Goal: Task Accomplishment & Management: Complete application form

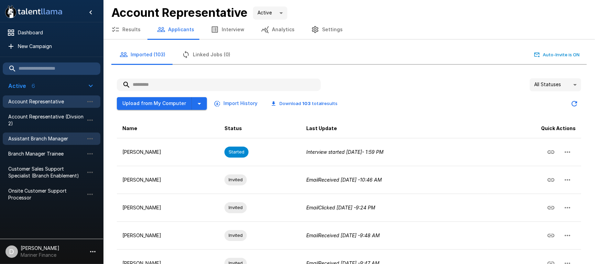
click at [42, 136] on span "Assistant Branch Manager" at bounding box center [46, 139] width 76 height 7
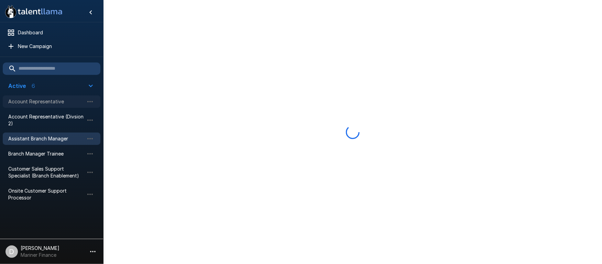
click at [38, 99] on span "Account Representative" at bounding box center [46, 101] width 76 height 7
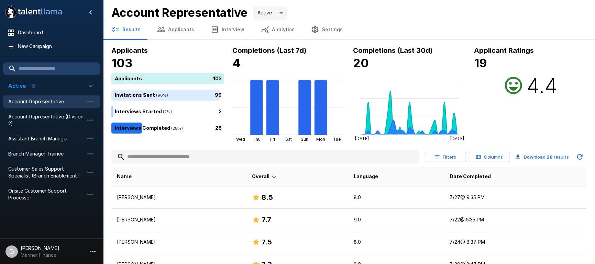
click at [181, 30] on button "Applicants" at bounding box center [176, 29] width 54 height 19
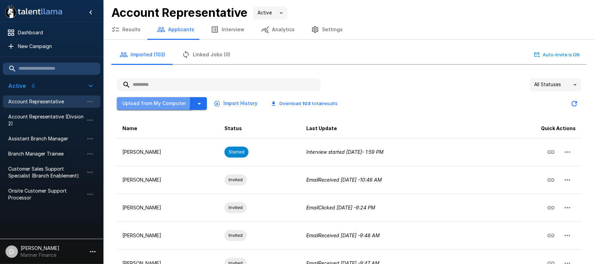
click at [149, 102] on button "Upload from My Computer" at bounding box center [154, 103] width 75 height 13
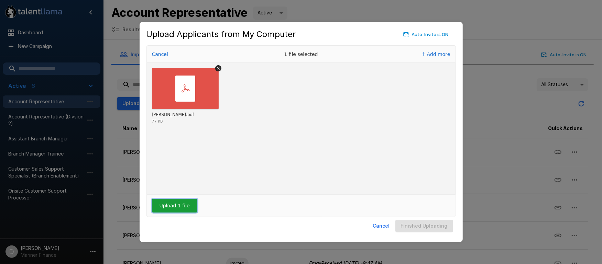
click at [169, 203] on button "Upload 1 file" at bounding box center [174, 206] width 45 height 14
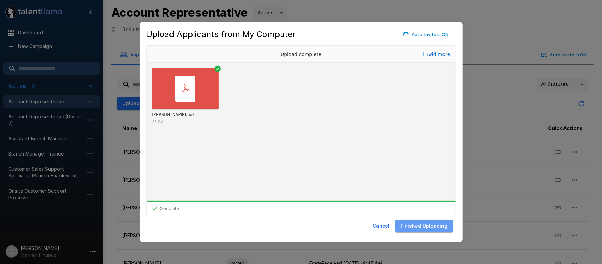
click at [429, 230] on button "Finished Uploading" at bounding box center [425, 226] width 58 height 13
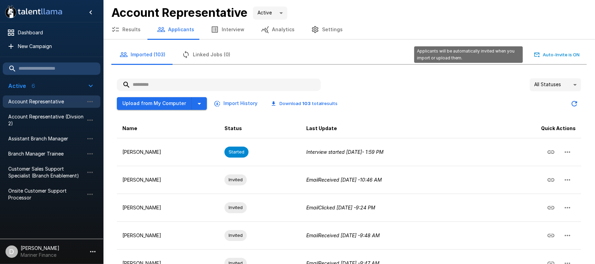
click at [547, 52] on button "Auto-Invite is ON" at bounding box center [557, 55] width 48 height 11
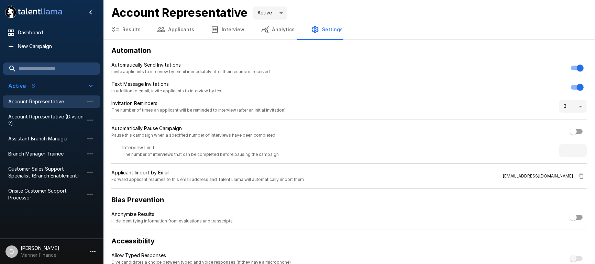
click at [120, 28] on button "Results" at bounding box center [126, 29] width 46 height 19
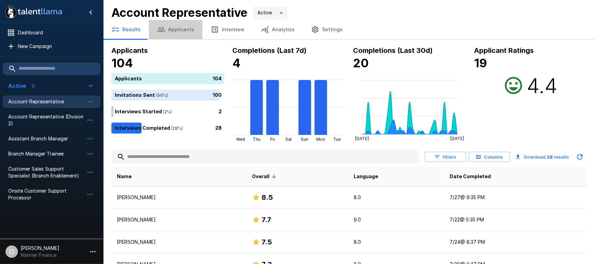
click at [176, 31] on button "Applicants" at bounding box center [176, 29] width 54 height 19
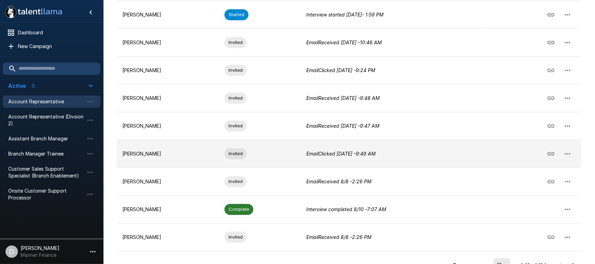
scroll to position [180, 0]
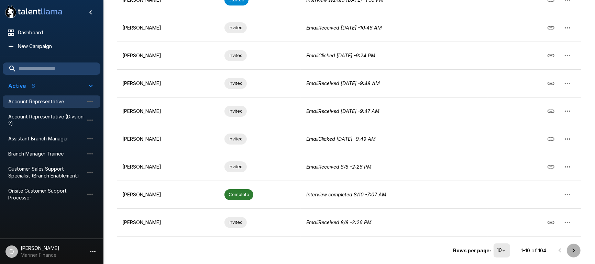
click at [574, 249] on icon "Go to next page" at bounding box center [574, 251] width 2 height 4
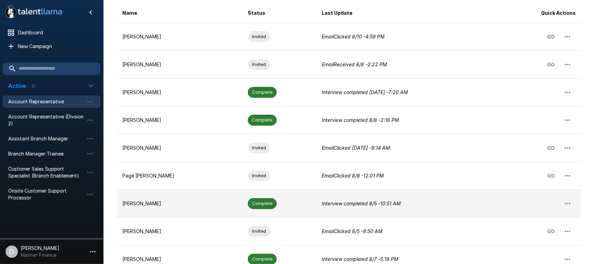
scroll to position [0, 0]
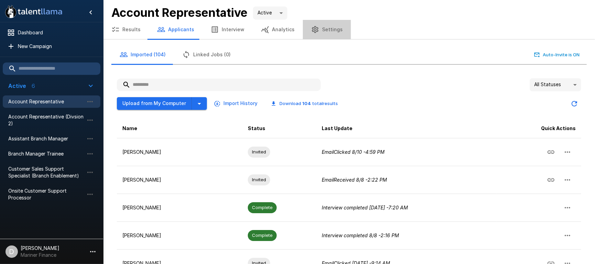
click at [327, 27] on button "Settings" at bounding box center [327, 29] width 48 height 19
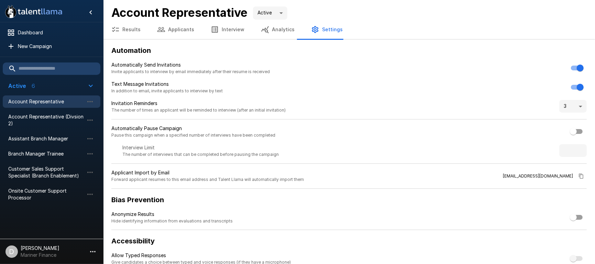
drag, startPoint x: 230, startPoint y: 29, endPoint x: 294, endPoint y: 32, distance: 64.1
click at [231, 29] on button "Interview" at bounding box center [228, 29] width 50 height 19
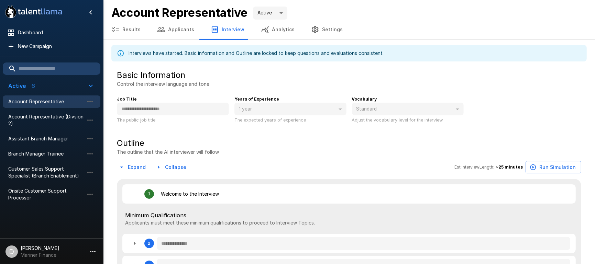
type textarea "*"
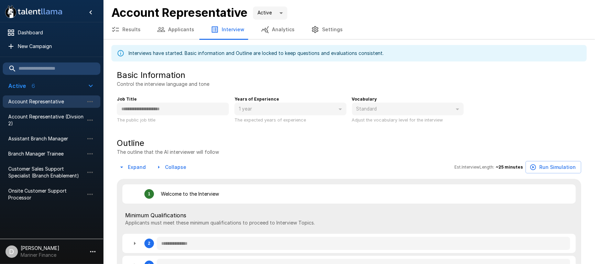
type textarea "*"
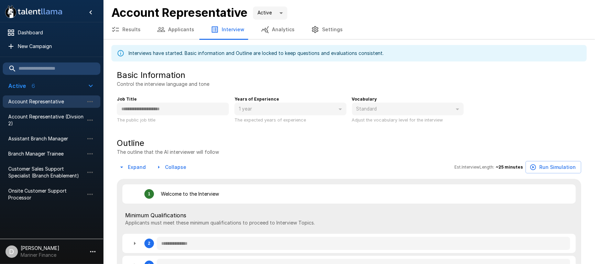
type textarea "*"
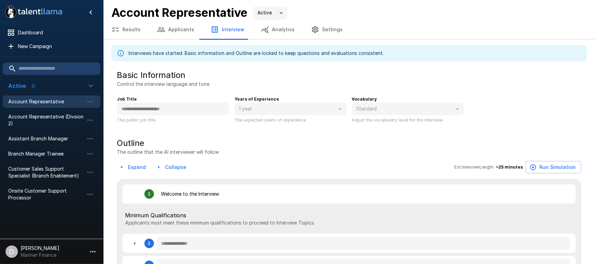
type textarea "*"
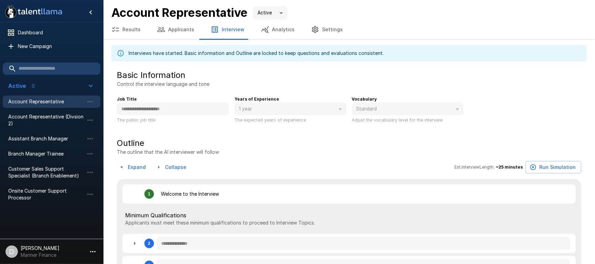
type textarea "*"
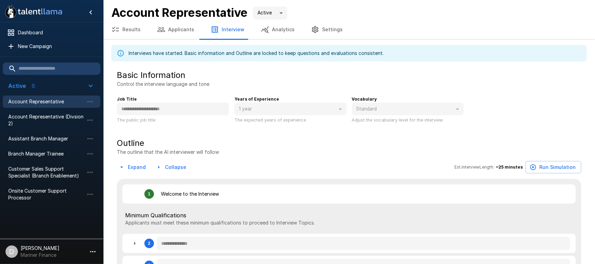
type textarea "*"
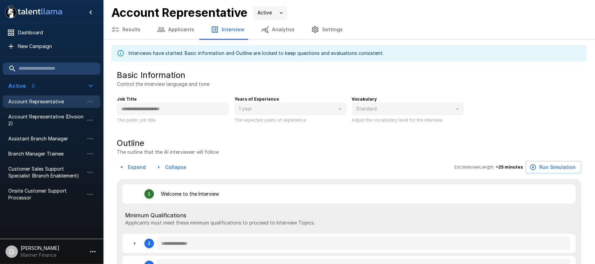
type textarea "*"
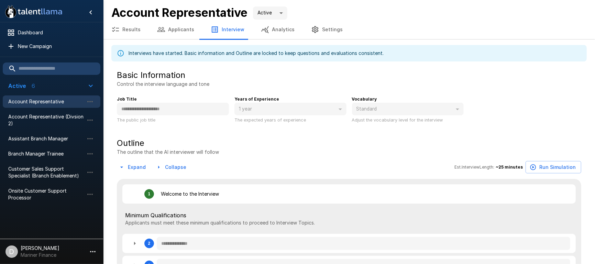
type textarea "*"
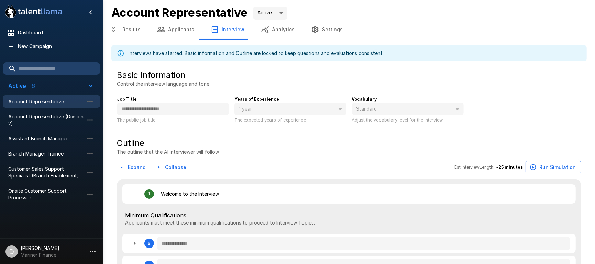
type textarea "*"
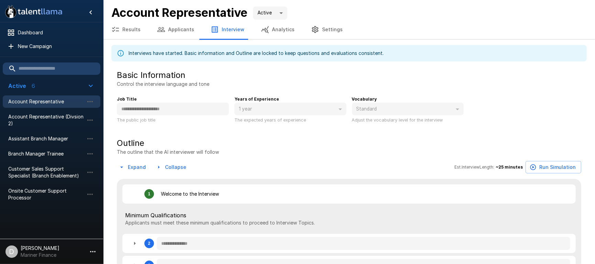
type textarea "*"
click at [177, 29] on button "Applicants" at bounding box center [176, 29] width 54 height 19
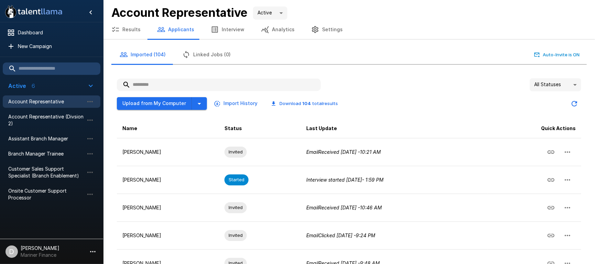
click at [319, 29] on button "Settings" at bounding box center [327, 29] width 48 height 19
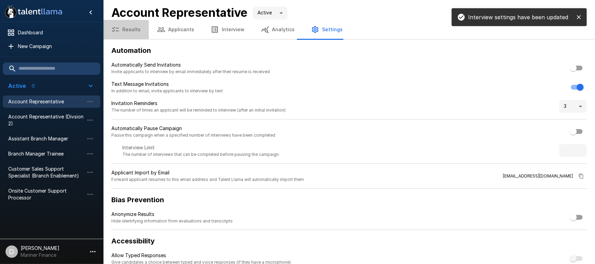
click at [125, 32] on button "Results" at bounding box center [126, 29] width 46 height 19
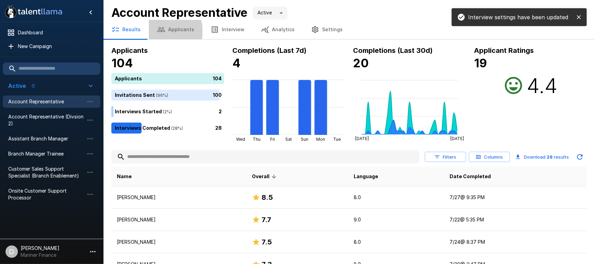
click at [164, 31] on icon "button" at bounding box center [161, 29] width 8 height 8
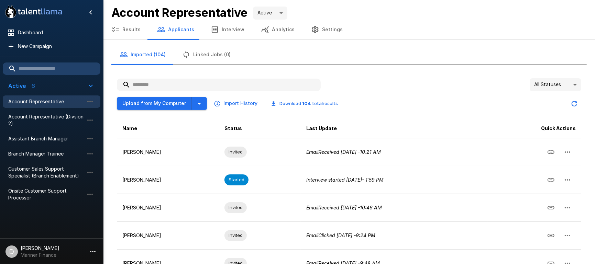
click at [381, 89] on div "All Statuses **" at bounding box center [349, 84] width 465 height 13
click at [152, 101] on button "Upload from My Computer" at bounding box center [154, 103] width 75 height 13
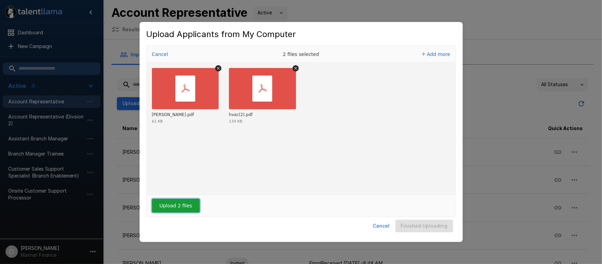
click at [170, 204] on button "Upload 2 files" at bounding box center [176, 206] width 48 height 14
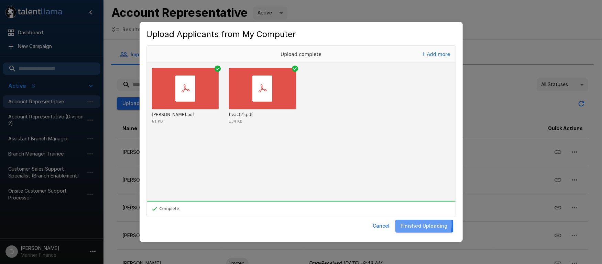
click at [423, 225] on button "Finished Uploading" at bounding box center [425, 226] width 58 height 13
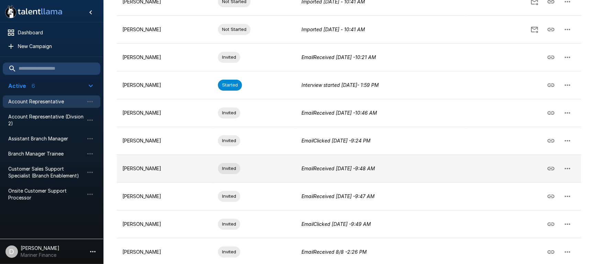
scroll to position [180, 0]
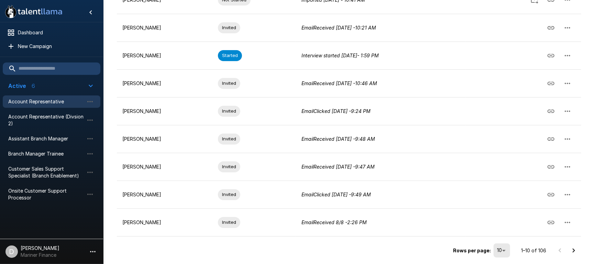
click at [572, 249] on icon "Go to next page" at bounding box center [574, 251] width 8 height 8
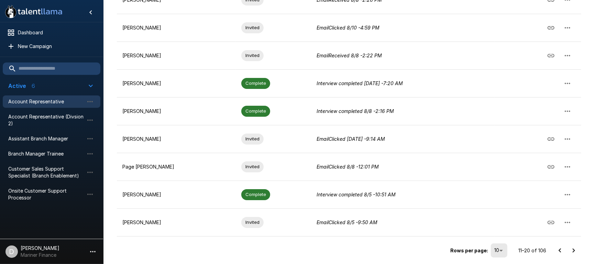
click at [577, 249] on icon "Go to next page" at bounding box center [574, 251] width 8 height 8
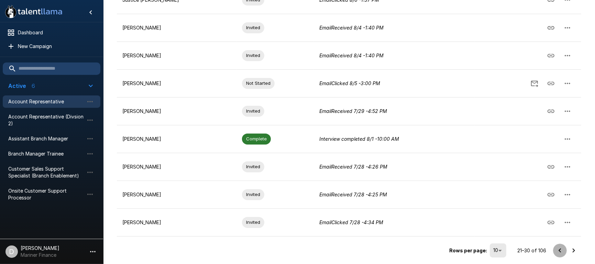
click at [560, 249] on icon "Go to previous page" at bounding box center [560, 251] width 2 height 4
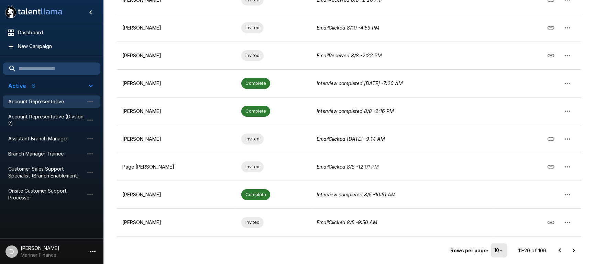
click at [559, 250] on icon "Go to previous page" at bounding box center [560, 251] width 8 height 8
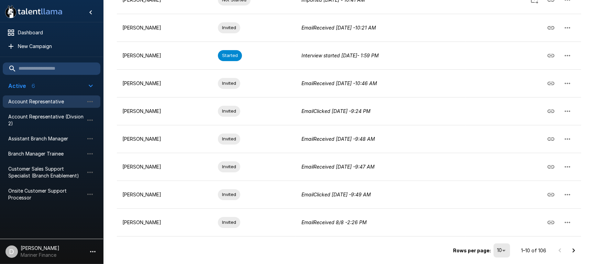
click at [575, 249] on icon "Go to next page" at bounding box center [574, 251] width 8 height 8
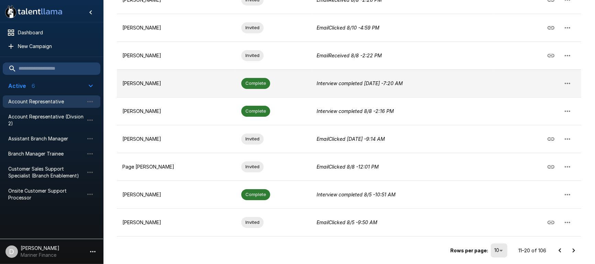
scroll to position [0, 0]
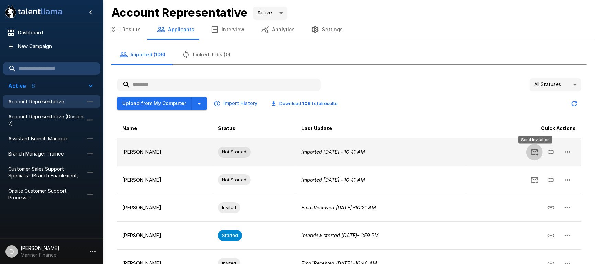
click at [538, 150] on icon "Send Invitation" at bounding box center [534, 153] width 7 height 7
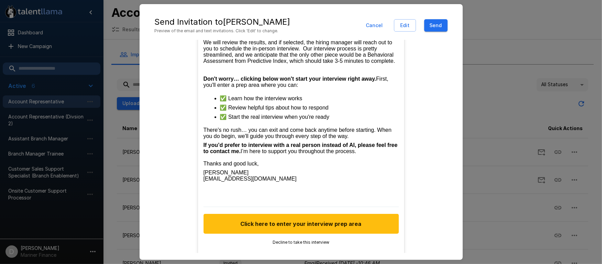
scroll to position [268, 0]
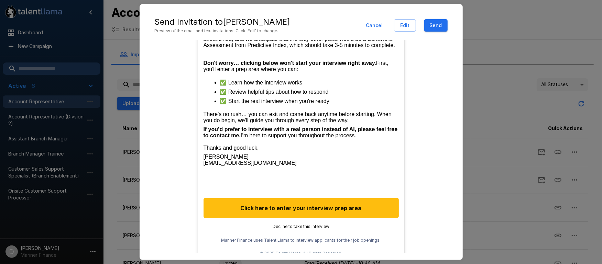
click at [368, 23] on button "Cancel" at bounding box center [375, 25] width 22 height 13
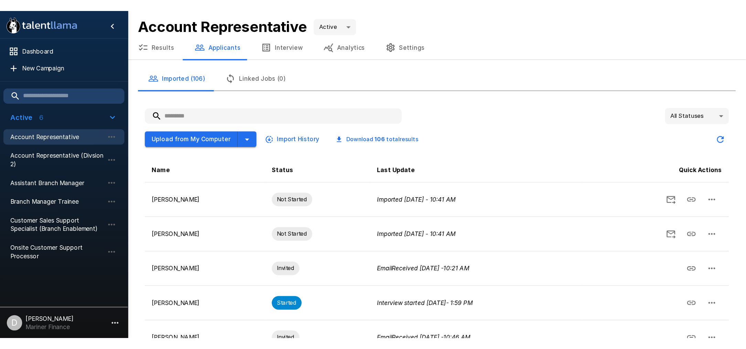
scroll to position [240, 0]
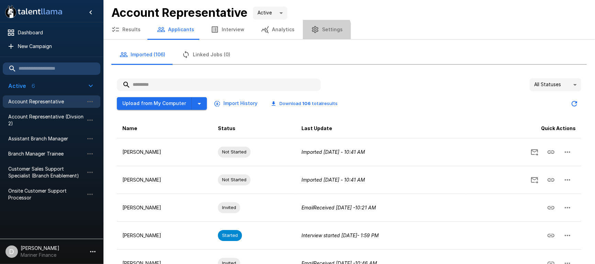
click at [317, 32] on button "Settings" at bounding box center [327, 29] width 48 height 19
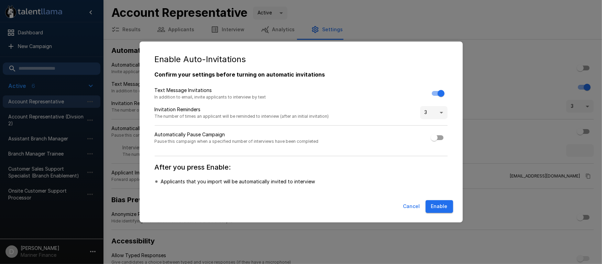
click at [440, 203] on button "Enable" at bounding box center [440, 207] width 28 height 13
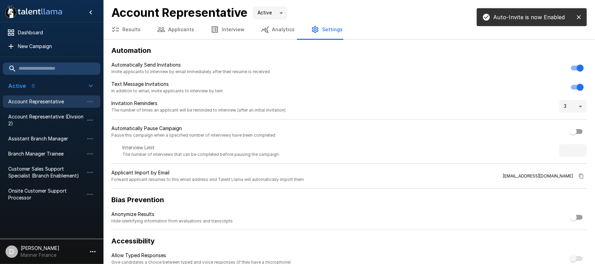
click at [134, 31] on button "Results" at bounding box center [126, 29] width 46 height 19
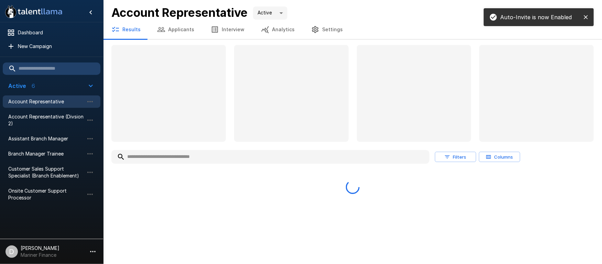
click at [170, 29] on button "Applicants" at bounding box center [176, 29] width 54 height 19
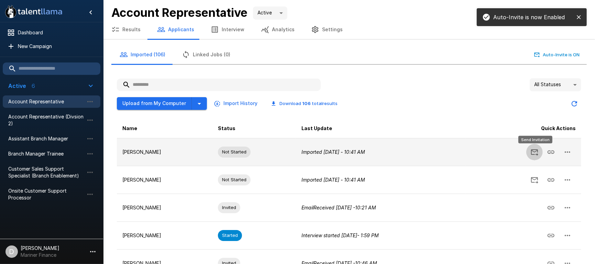
click at [530, 152] on button "Send Invitation" at bounding box center [535, 152] width 17 height 17
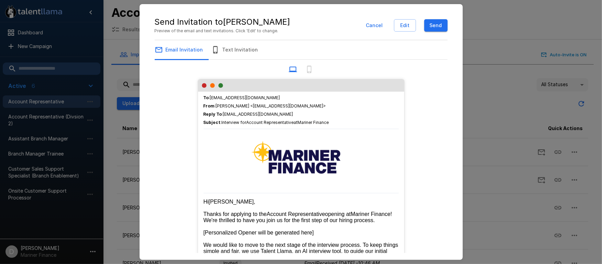
click at [439, 26] on button "Send" at bounding box center [435, 25] width 23 height 13
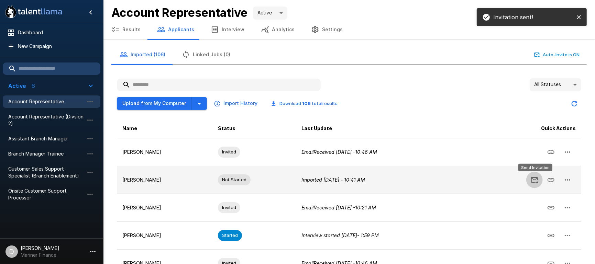
click at [534, 180] on icon "Send Invitation" at bounding box center [535, 180] width 8 height 8
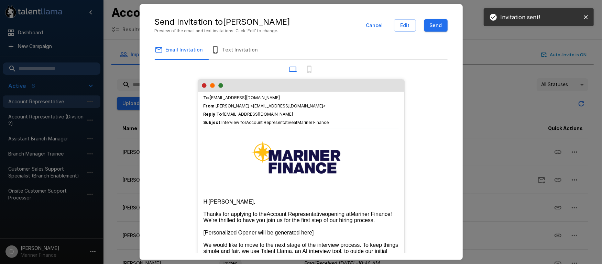
click at [442, 24] on button "Send" at bounding box center [435, 25] width 23 height 13
